Goal: Find specific page/section: Find specific page/section

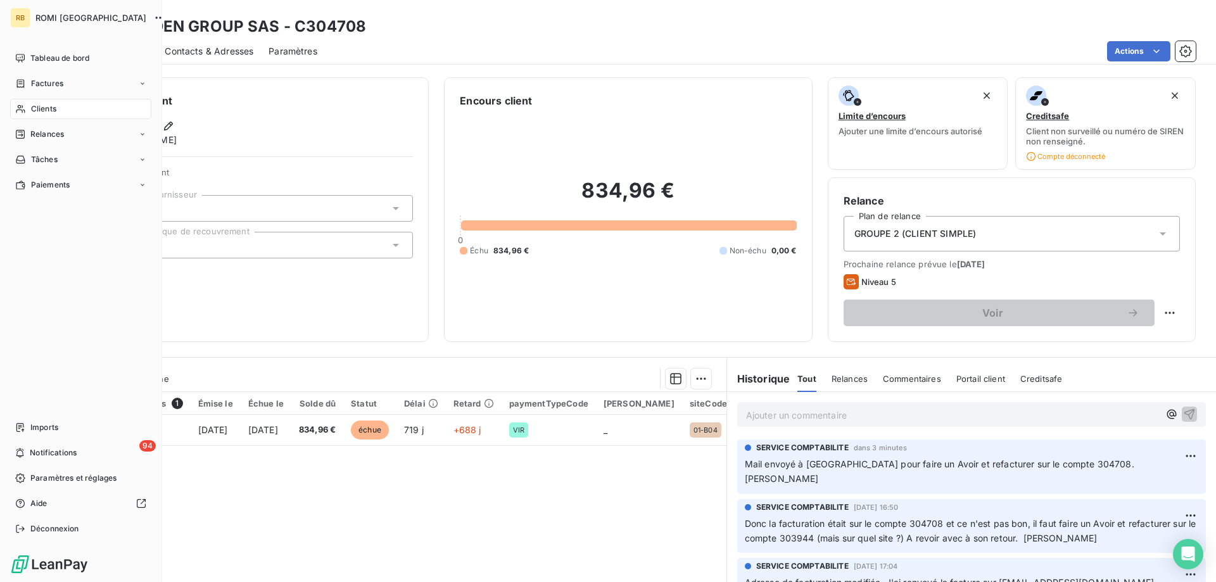
click at [35, 106] on span "Clients" at bounding box center [43, 108] width 25 height 11
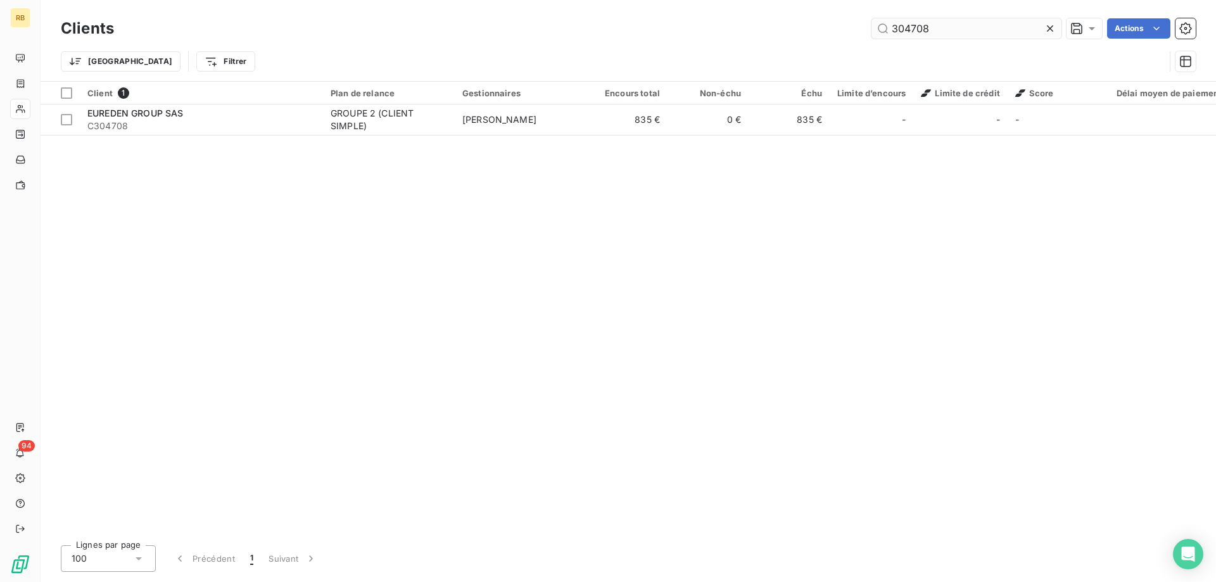
drag, startPoint x: 965, startPoint y: 31, endPoint x: 714, endPoint y: 32, distance: 250.8
click at [871, 32] on input "304708" at bounding box center [966, 28] width 190 height 20
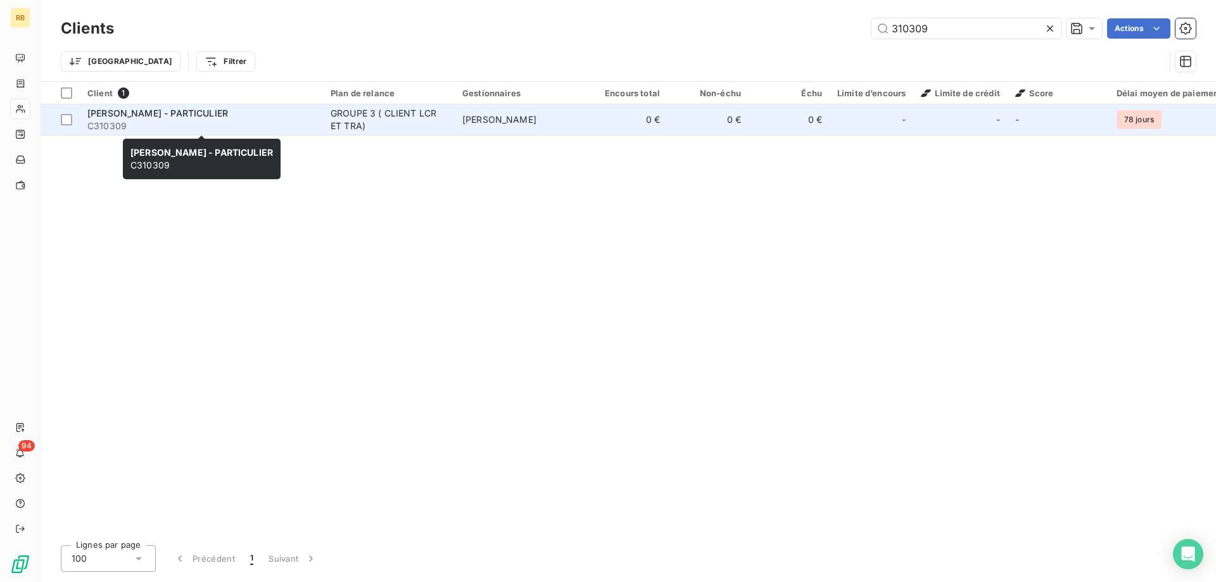
type input "310309"
click at [216, 114] on span "[PERSON_NAME] - PARTICULIER" at bounding box center [157, 113] width 141 height 11
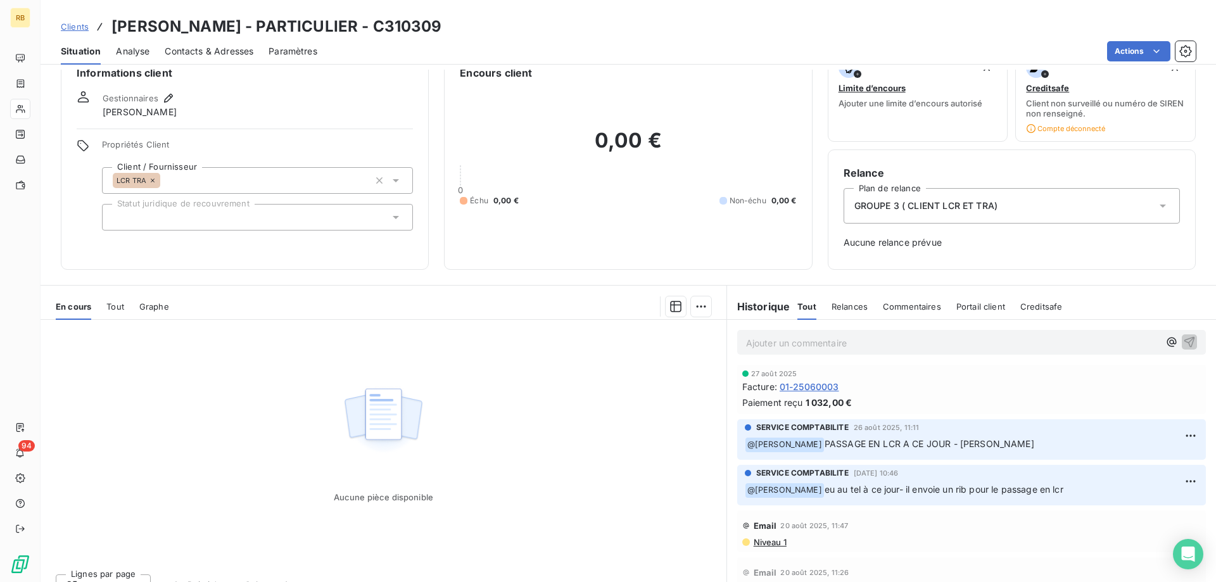
scroll to position [47, 0]
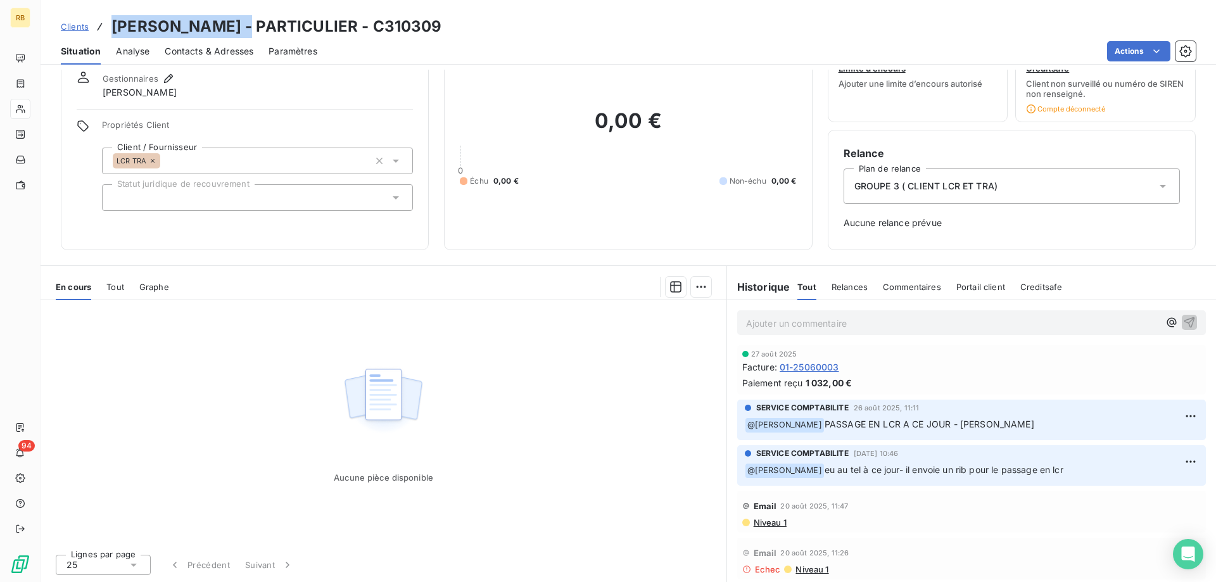
drag, startPoint x: 111, startPoint y: 25, endPoint x: 235, endPoint y: 27, distance: 123.5
click at [235, 27] on h3 "[PERSON_NAME] - PARTICULIER - C310309" at bounding box center [276, 26] width 331 height 23
copy h3 "[PERSON_NAME]"
